Goal: Transaction & Acquisition: Purchase product/service

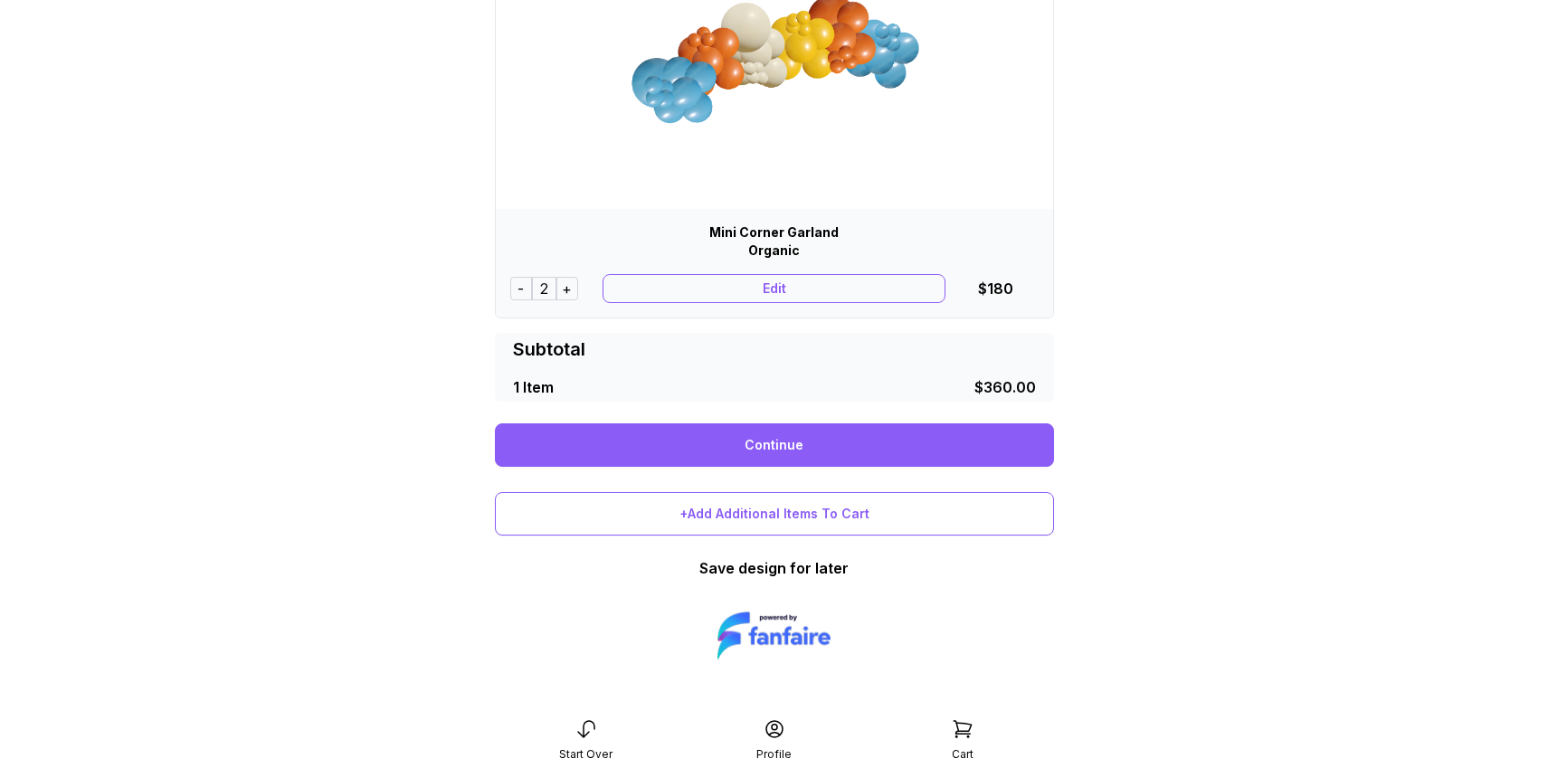
scroll to position [233, 0]
click at [969, 442] on link "Continue" at bounding box center [774, 444] width 559 height 43
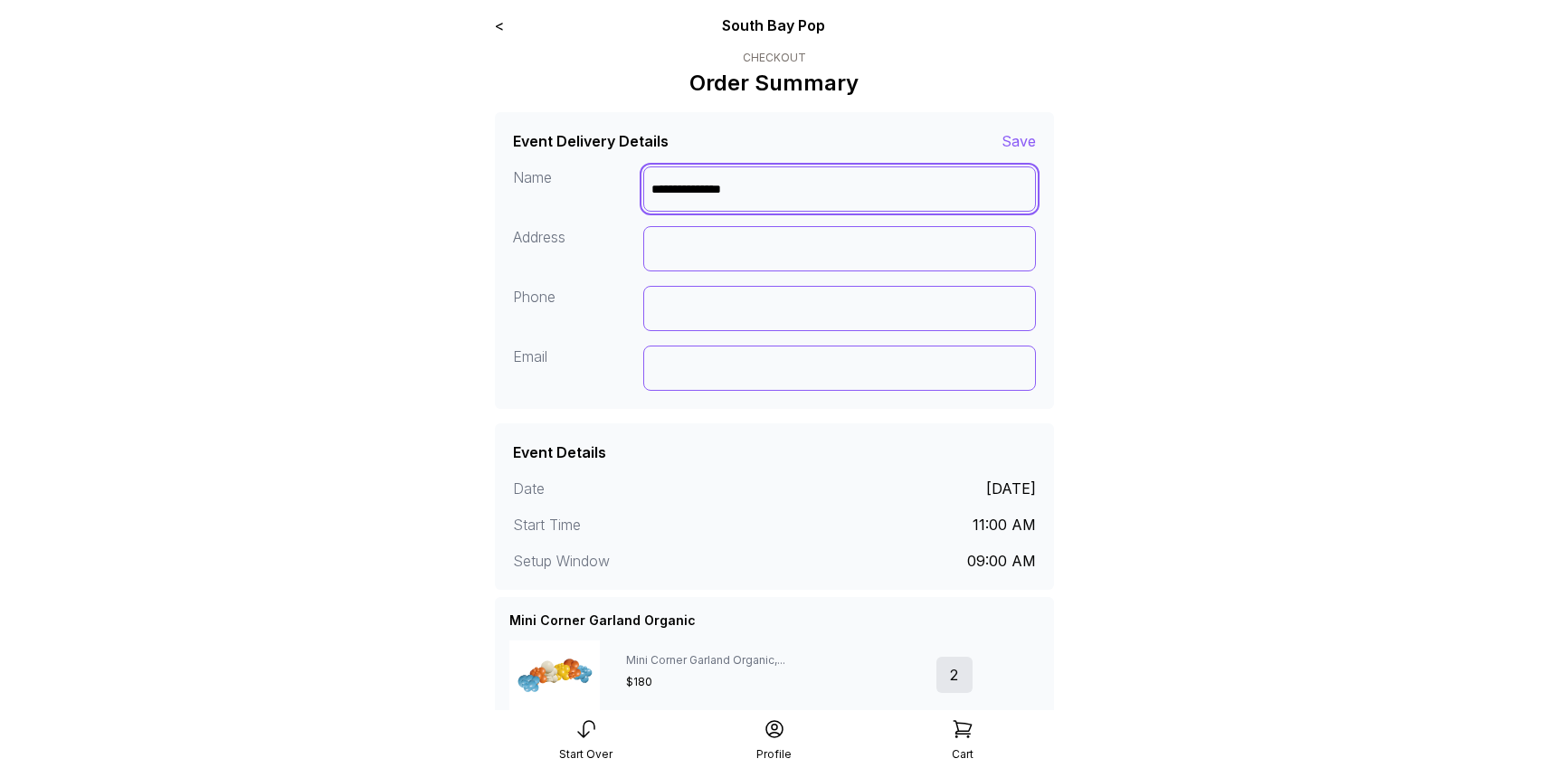
type input "**********"
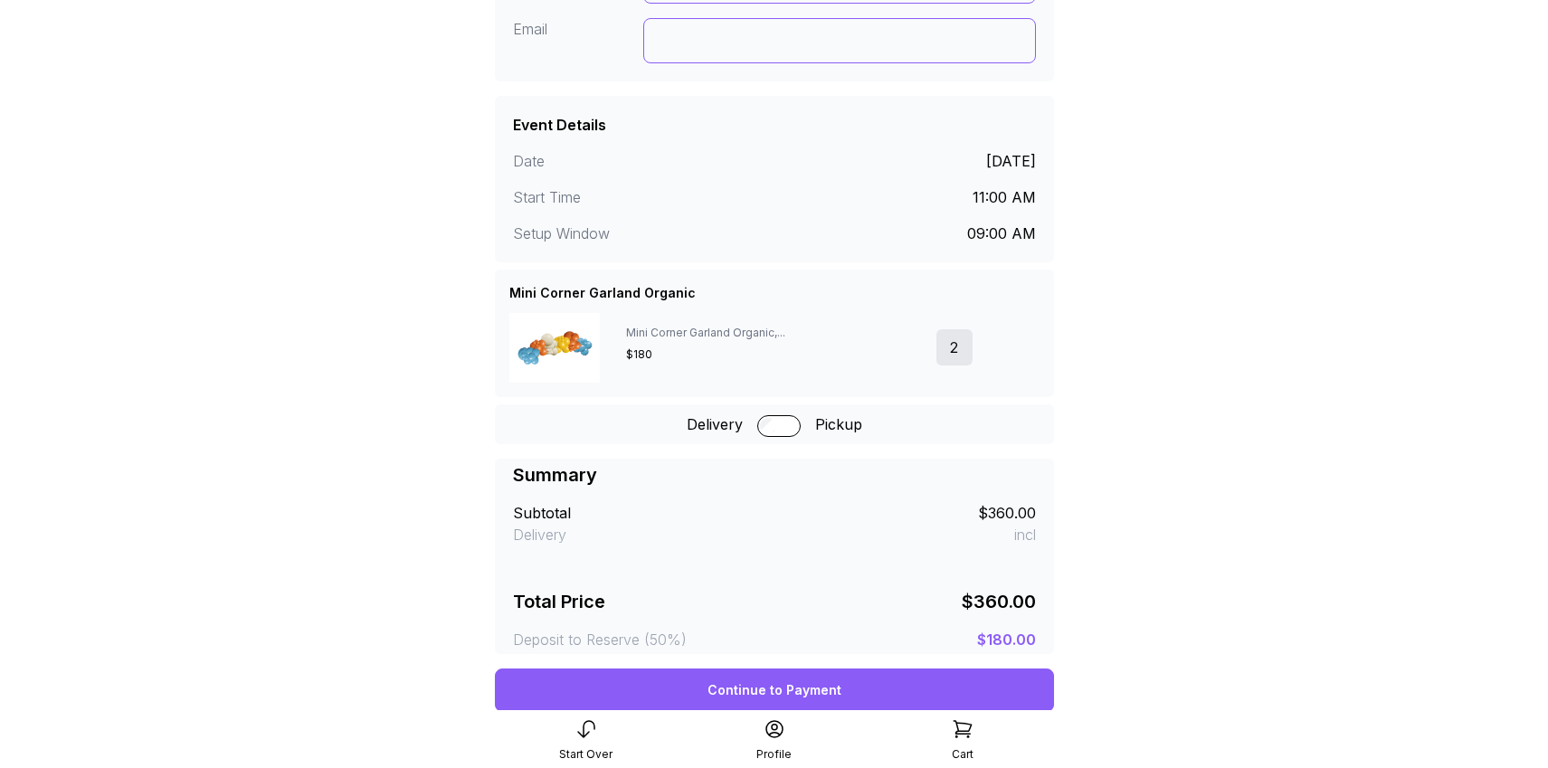
scroll to position [367, 0]
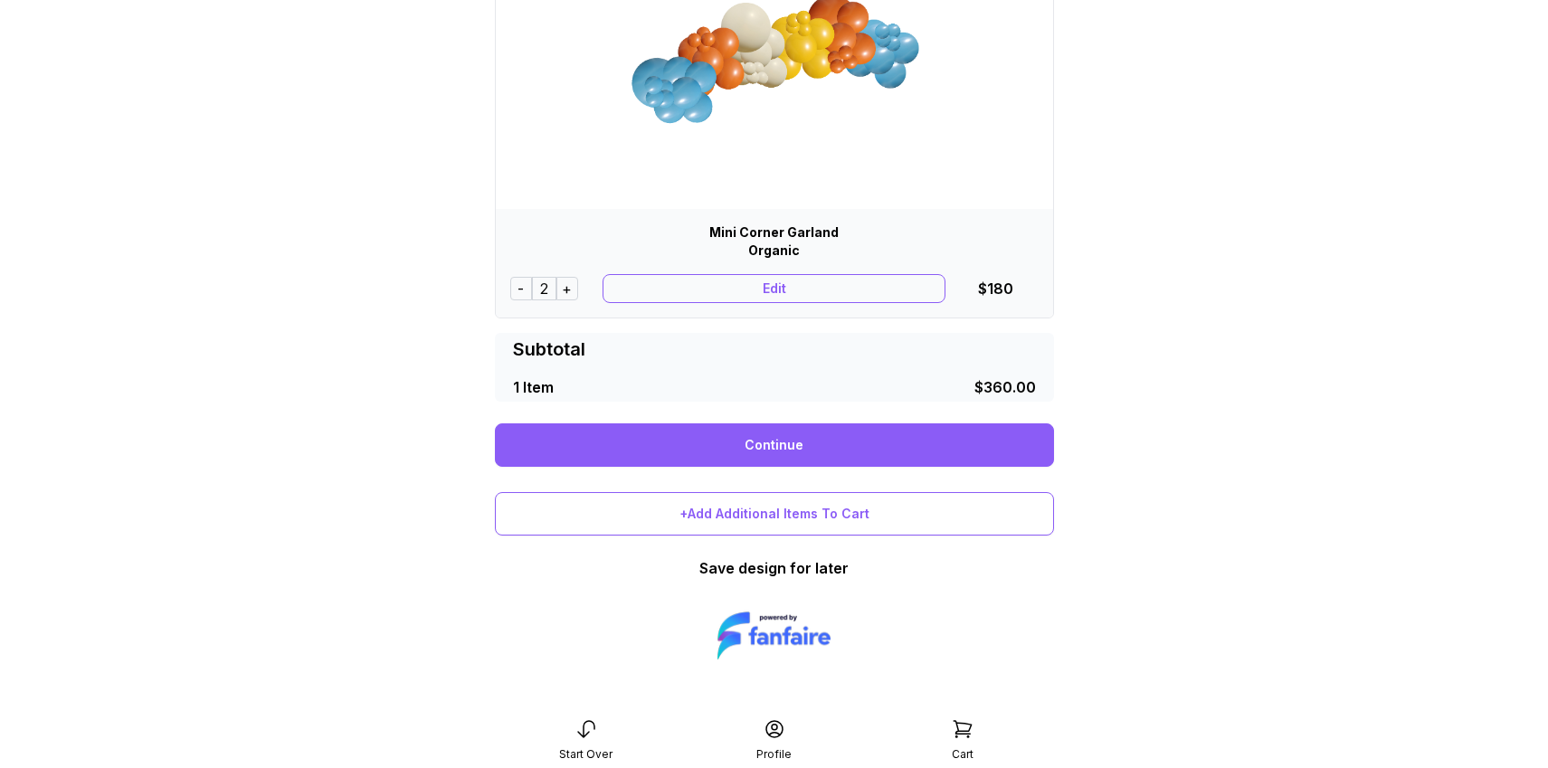
scroll to position [233, 0]
click at [867, 452] on link "Continue" at bounding box center [774, 444] width 559 height 43
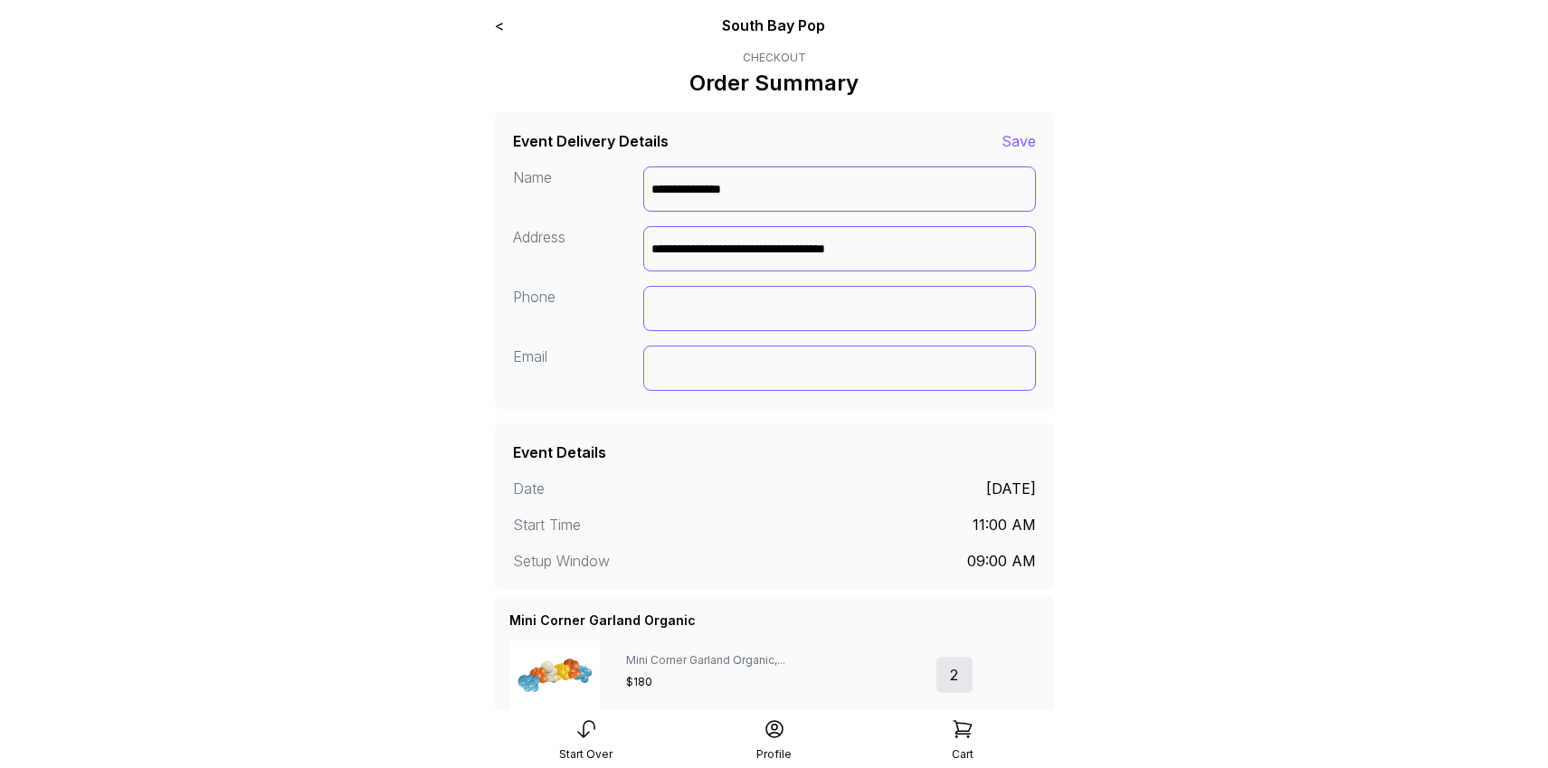
type input "**********"
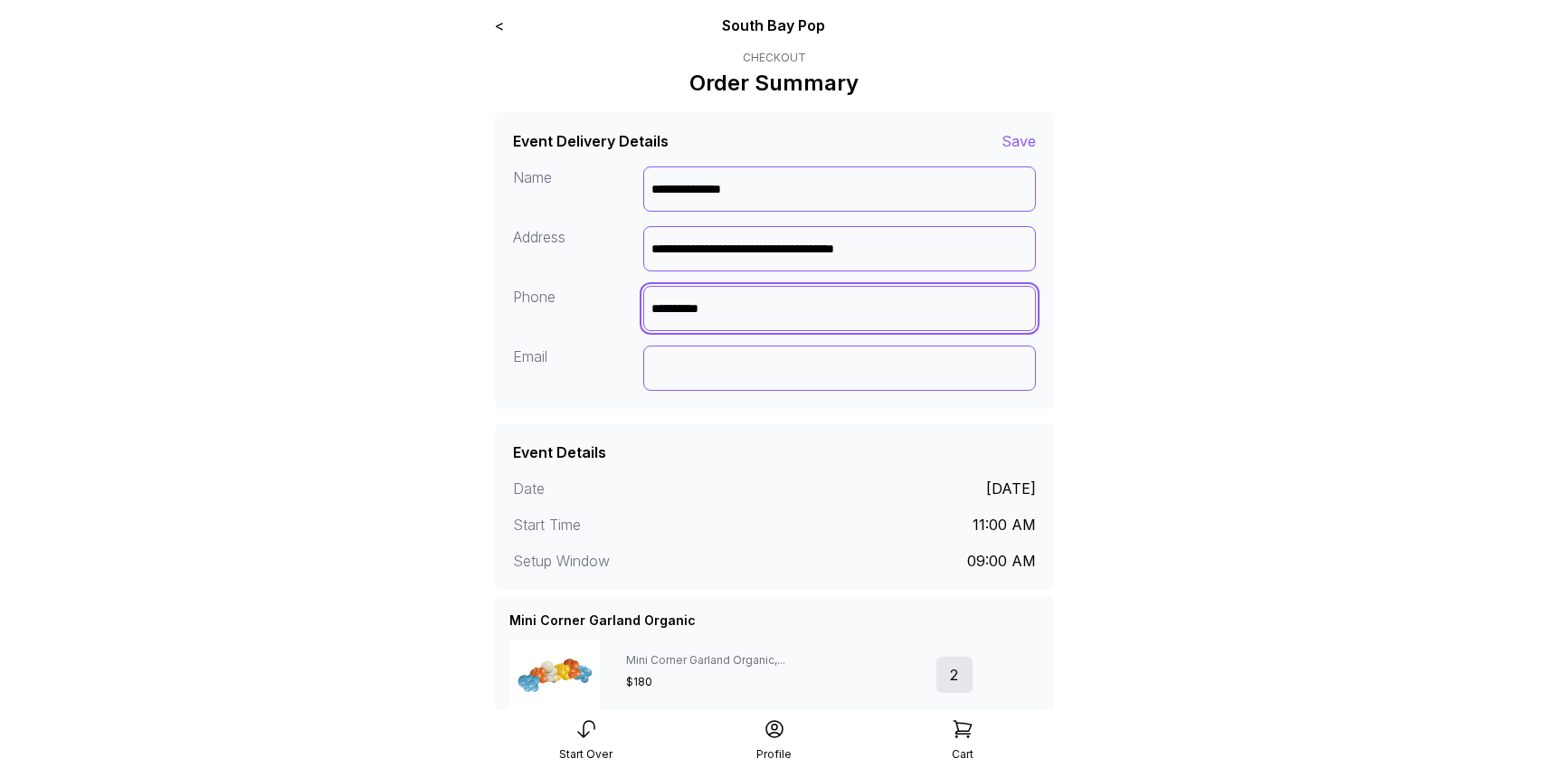
type input "**********"
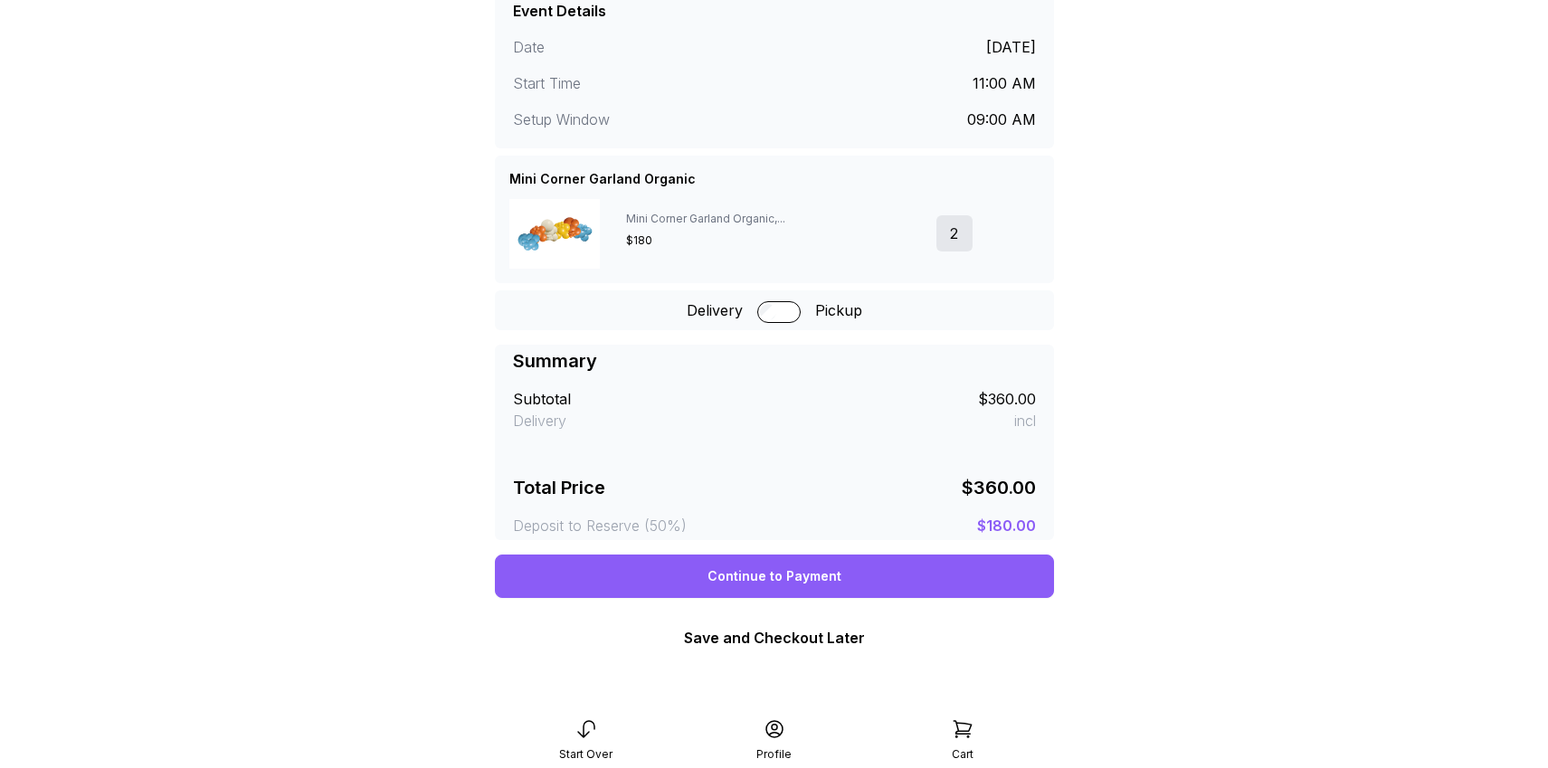
scroll to position [442, 0]
click at [867, 583] on div "Continue to Payment" at bounding box center [774, 576] width 559 height 43
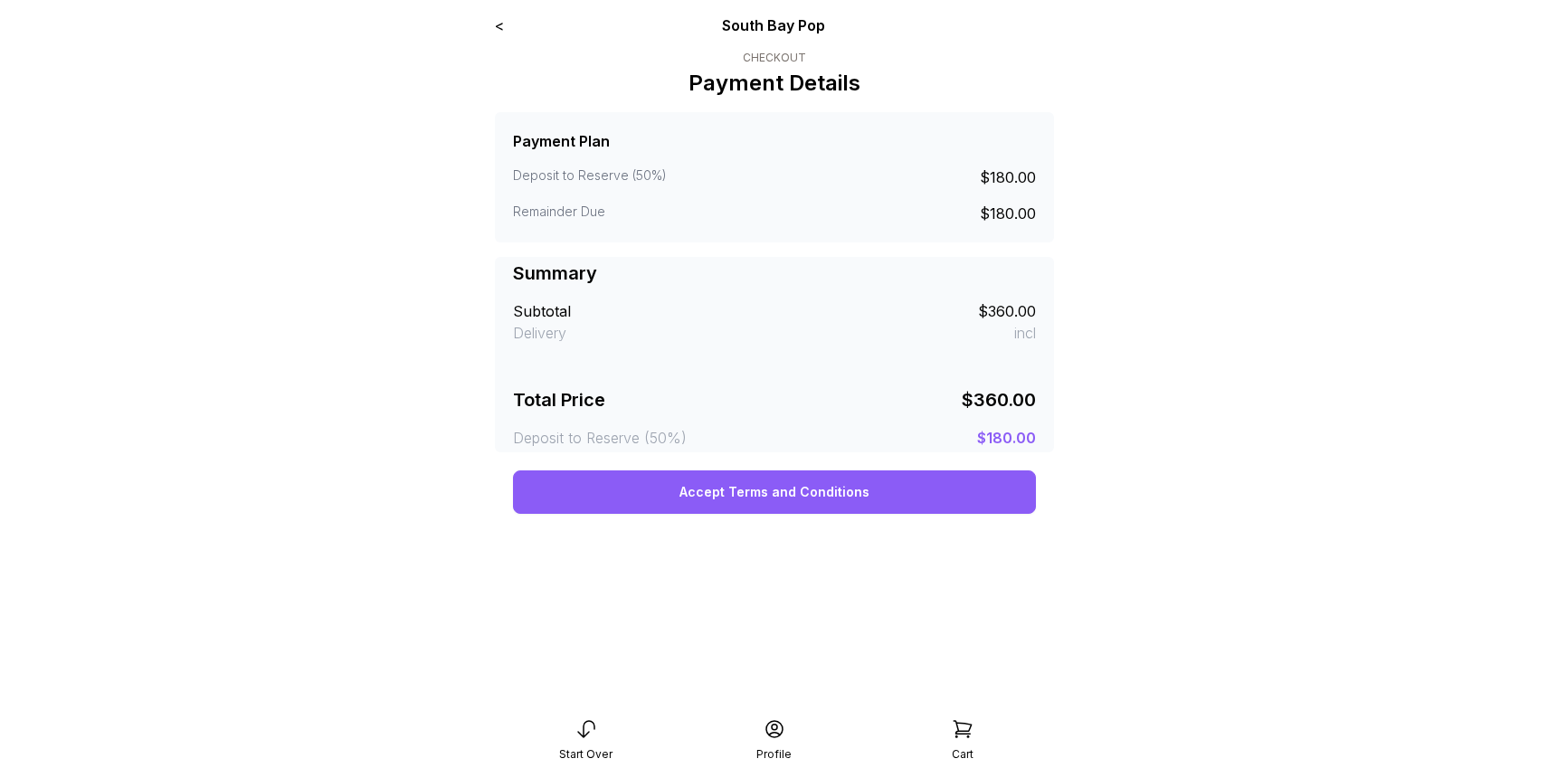
click at [496, 26] on link "<" at bounding box center [499, 25] width 9 height 18
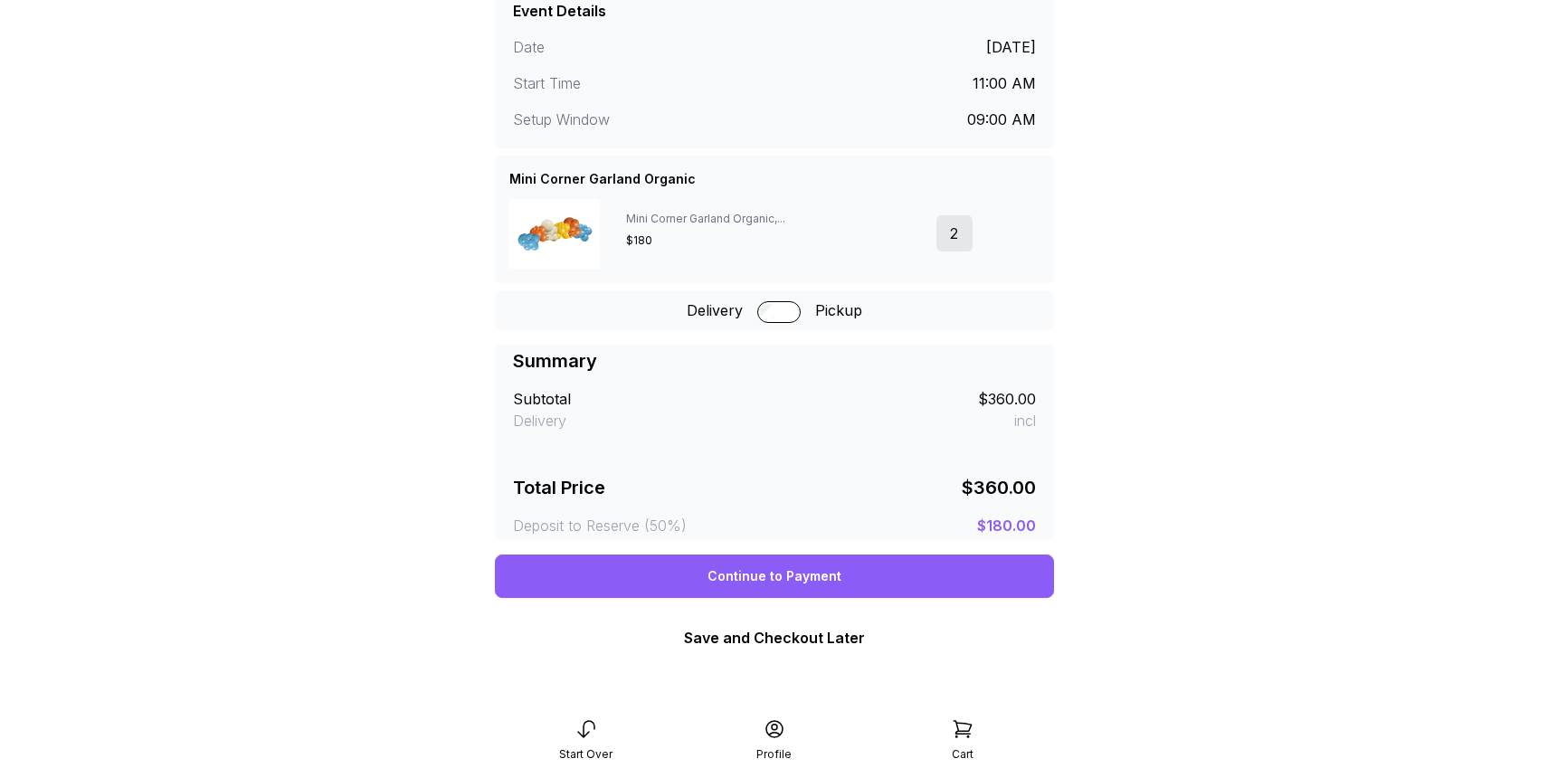
scroll to position [442, 0]
click at [982, 570] on div "Continue to Payment" at bounding box center [774, 576] width 559 height 43
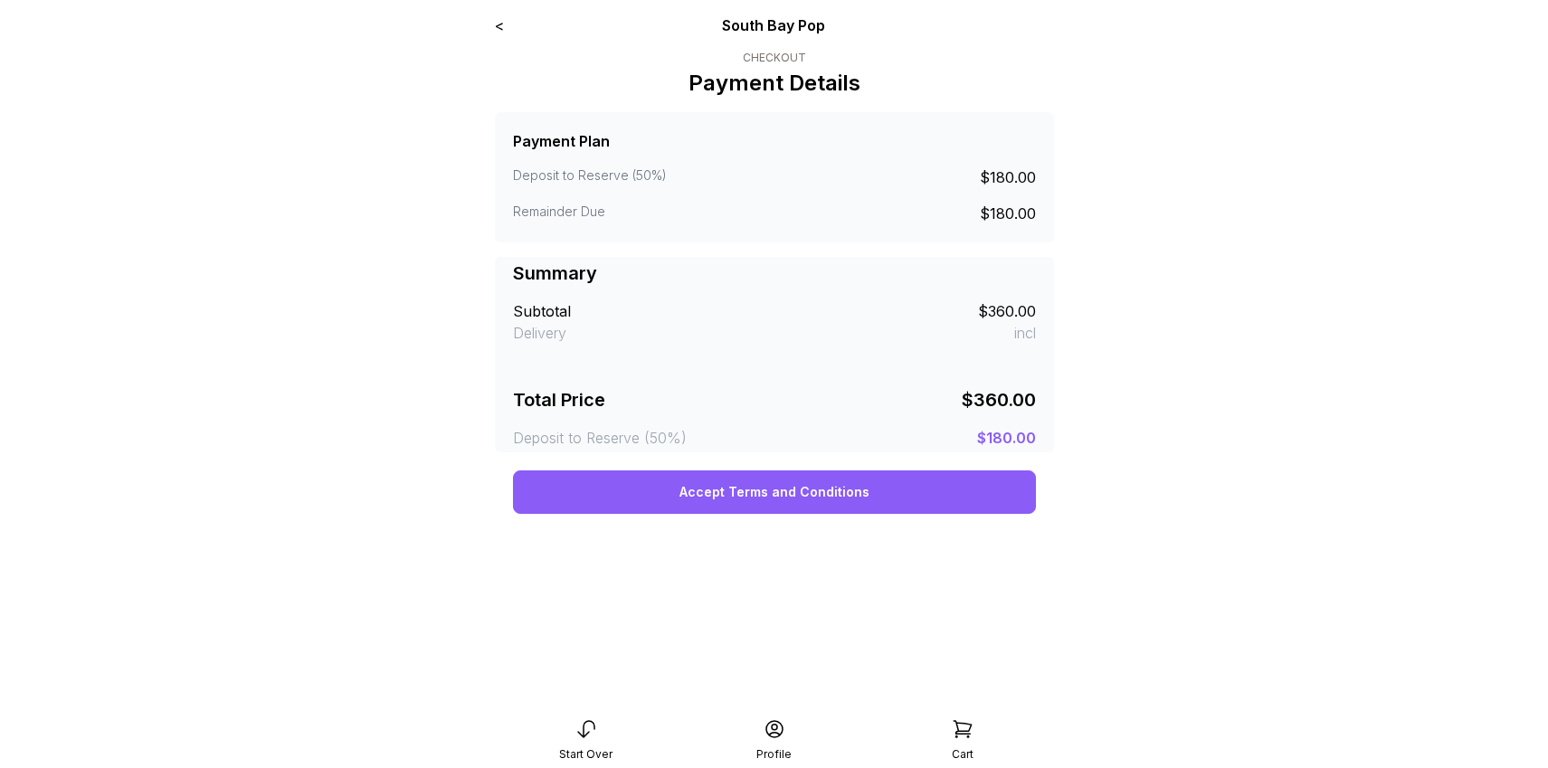
click at [822, 489] on button "Accept Terms and Conditions" at bounding box center [774, 491] width 523 height 43
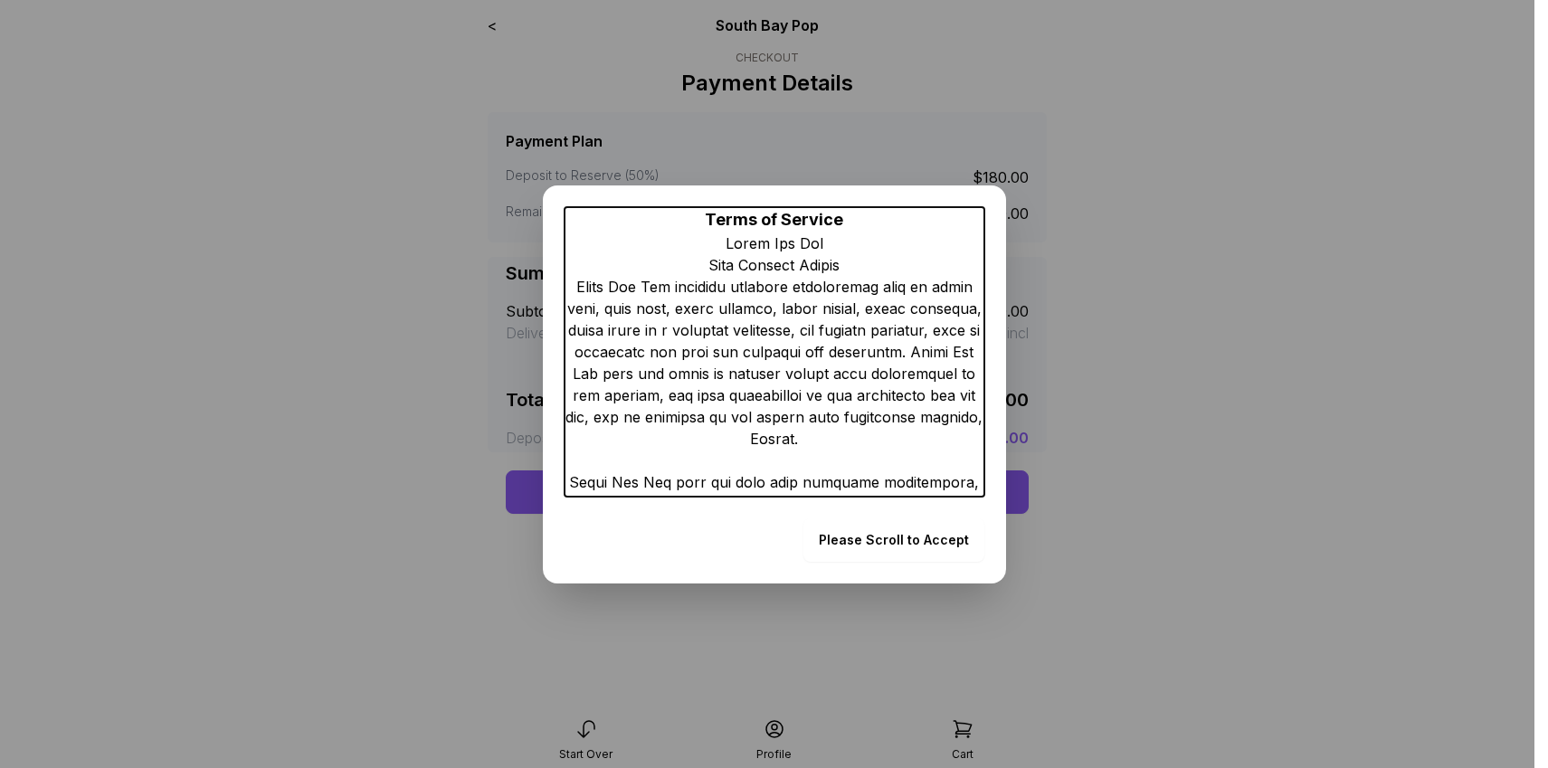
click at [947, 541] on form "Please Scroll to Accept" at bounding box center [893, 539] width 181 height 43
click at [893, 538] on form "Please Scroll to Accept" at bounding box center [893, 539] width 181 height 43
click at [1150, 424] on dialog "Terms of Service END Please Scroll to Accept" at bounding box center [774, 384] width 1548 height 768
click at [879, 537] on form "Please Scroll to Accept" at bounding box center [893, 539] width 181 height 43
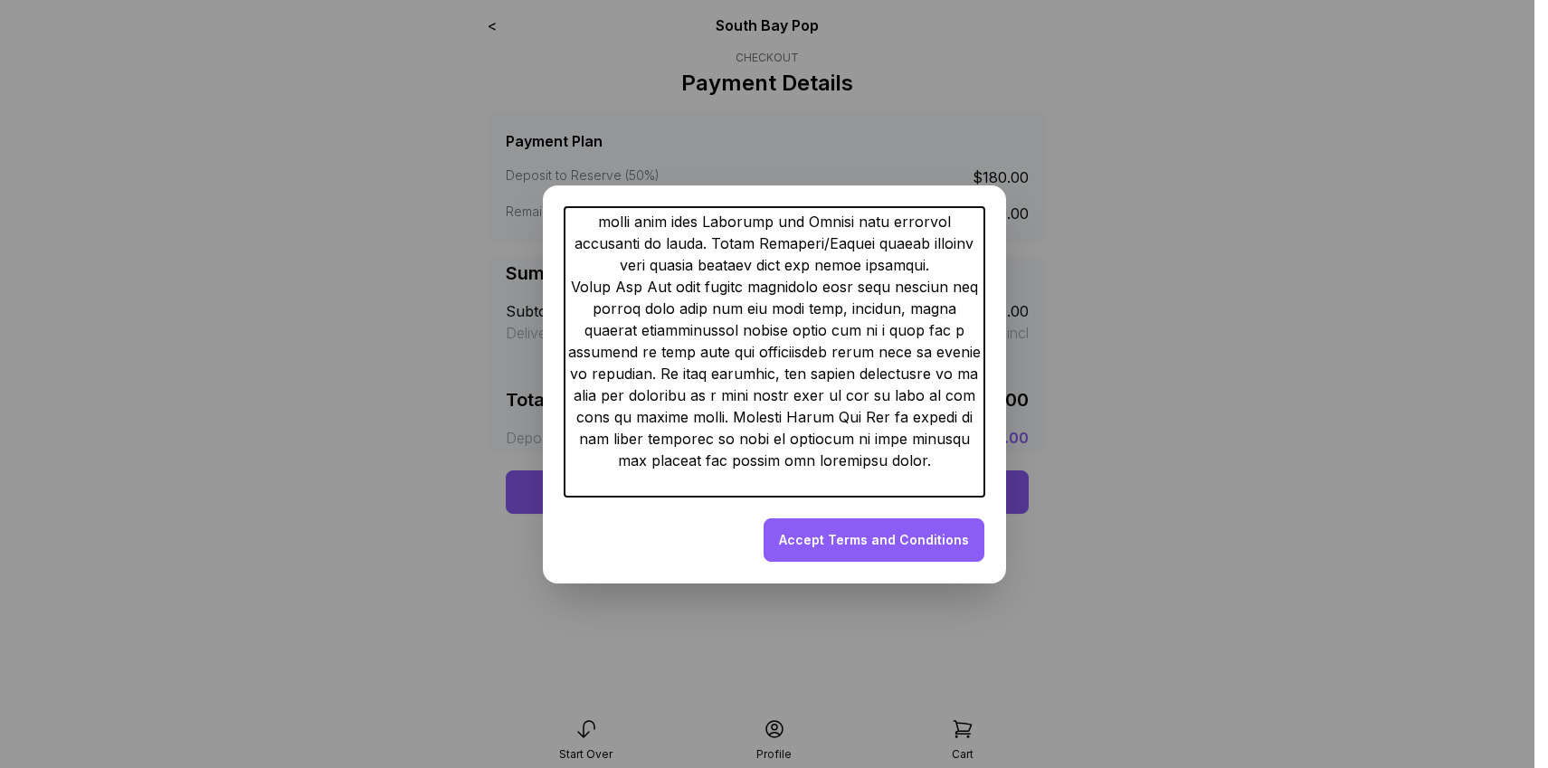
scroll to position [3431, 0]
click at [929, 541] on button "Accept Terms and Conditions" at bounding box center [874, 539] width 221 height 43
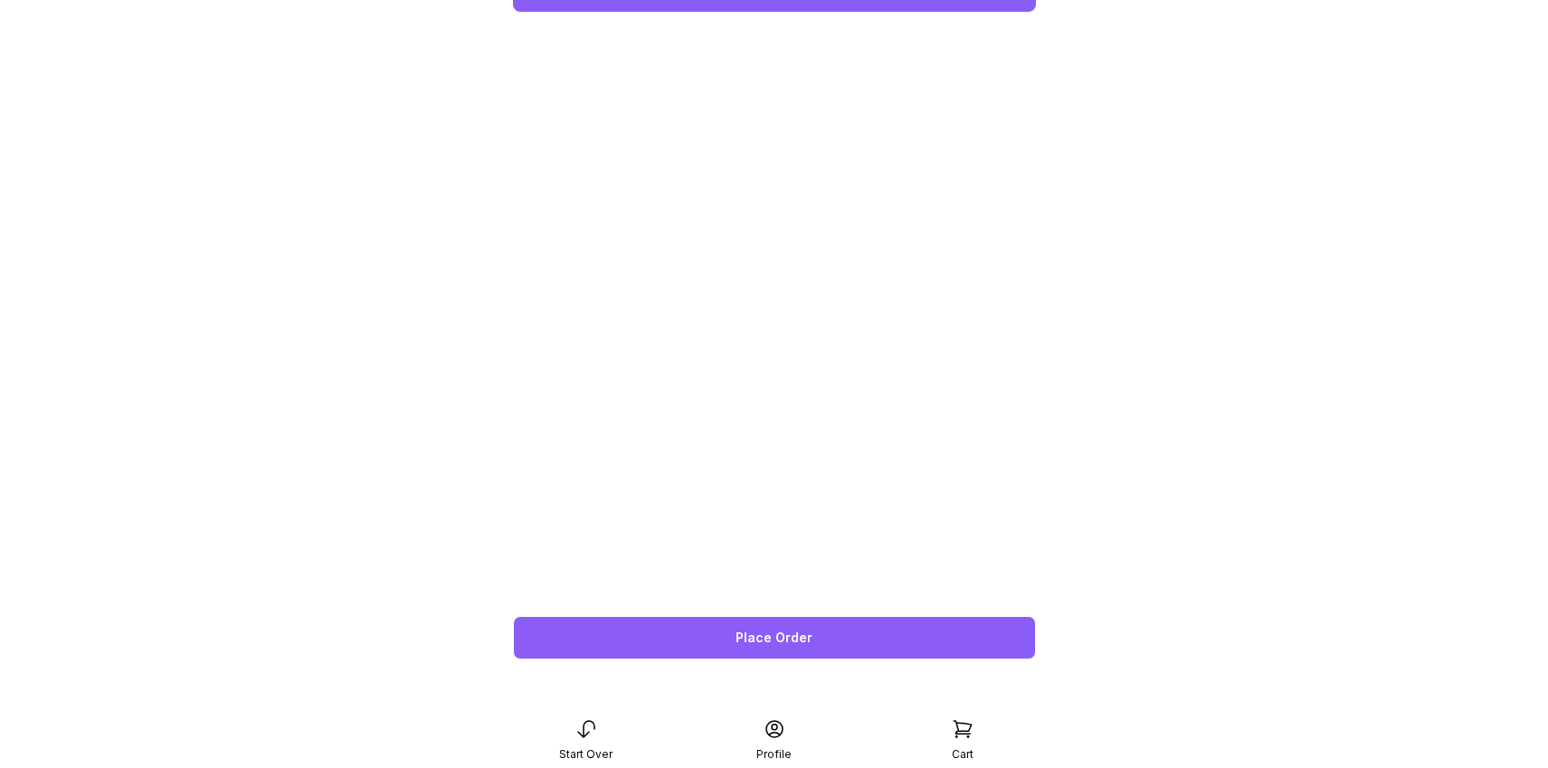
scroll to position [502, 0]
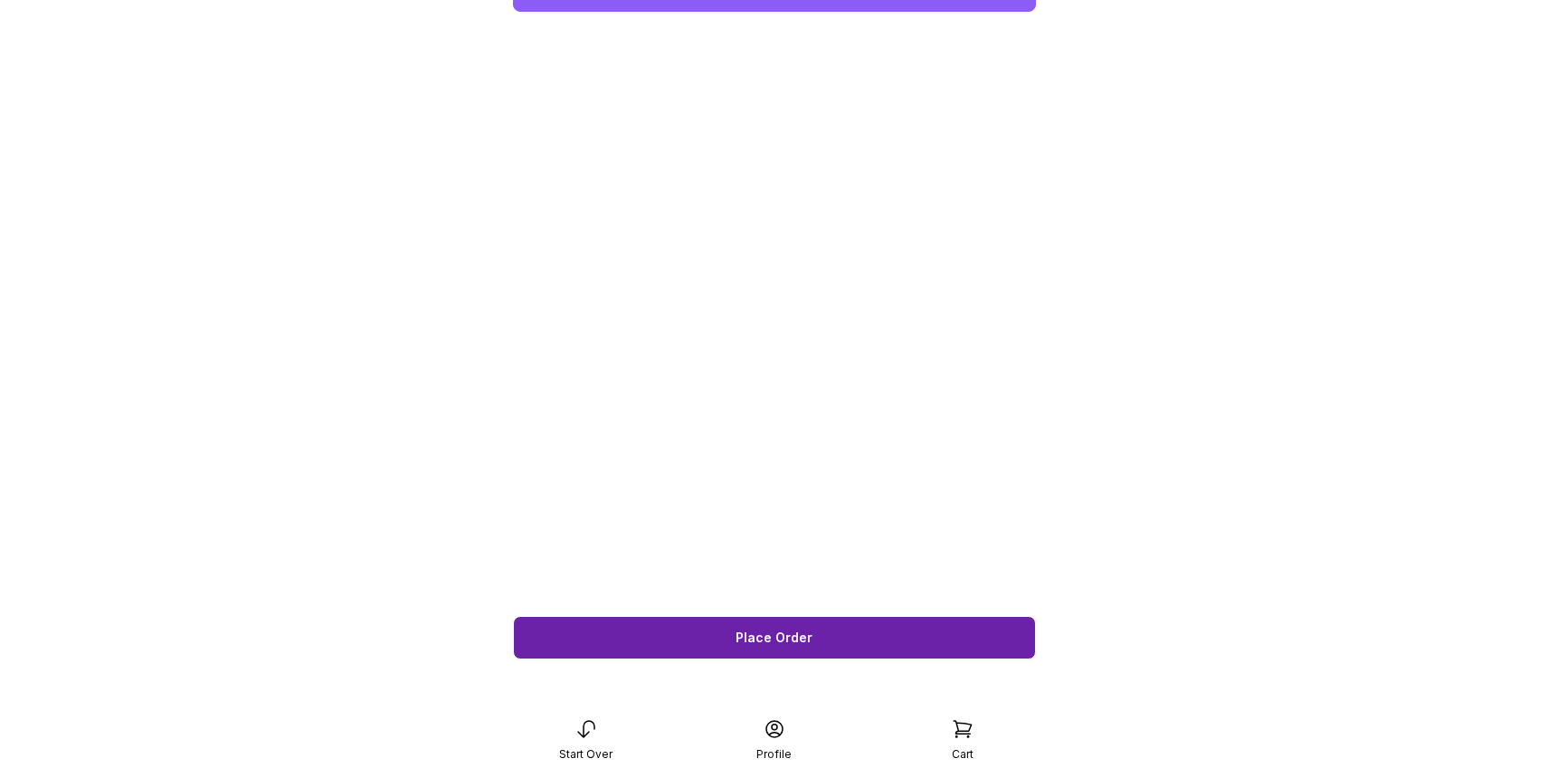
click at [931, 641] on button "Place Order" at bounding box center [774, 637] width 523 height 43
